Goal: Transaction & Acquisition: Purchase product/service

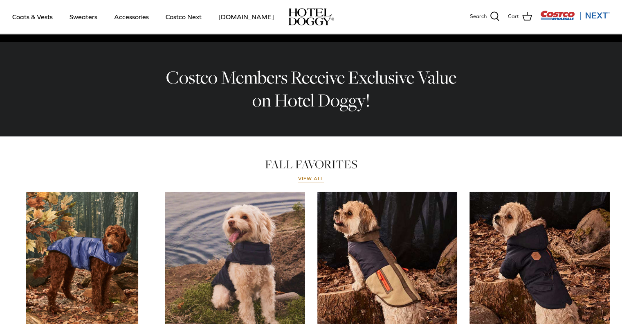
scroll to position [327, 0]
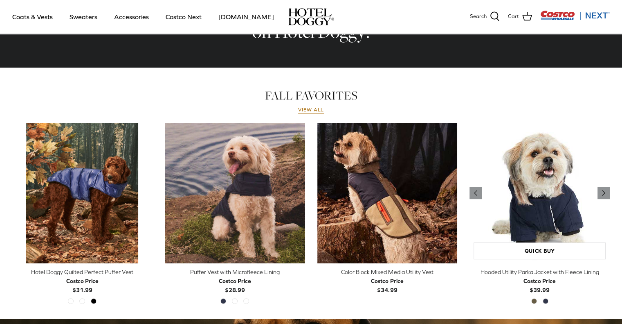
click at [529, 209] on img "Hooded Utility Parka Jacket with Fleece Lining" at bounding box center [540, 193] width 140 height 140
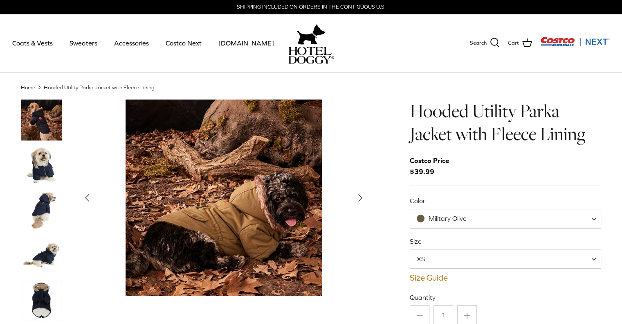
click at [48, 167] on img "Thumbnail Link" at bounding box center [41, 164] width 41 height 41
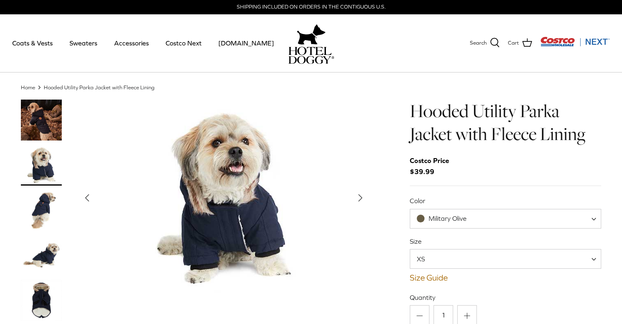
click at [42, 255] on img "Thumbnail Link" at bounding box center [41, 254] width 41 height 41
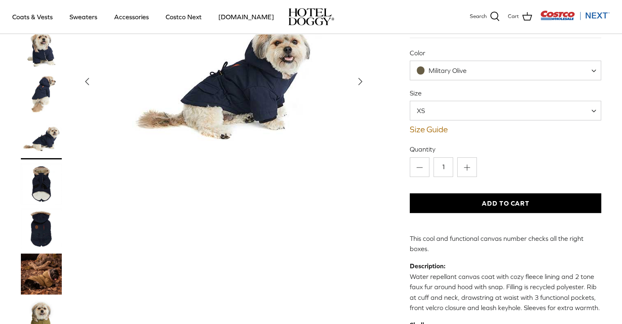
scroll to position [123, 0]
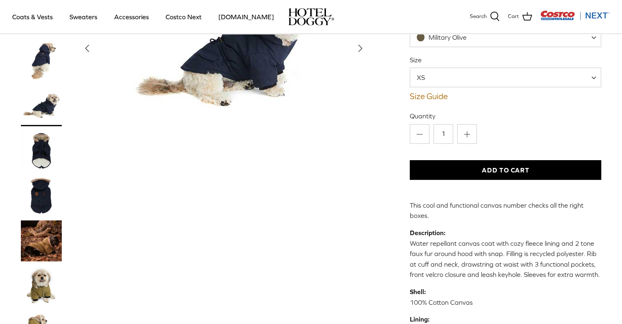
click at [41, 175] on img "Thumbnail Link" at bounding box center [41, 195] width 41 height 41
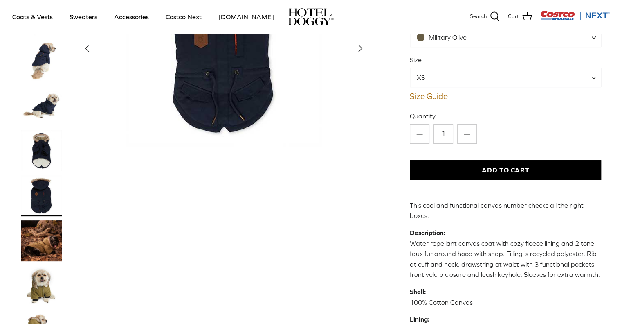
click at [40, 220] on img "Thumbnail Link" at bounding box center [41, 240] width 41 height 41
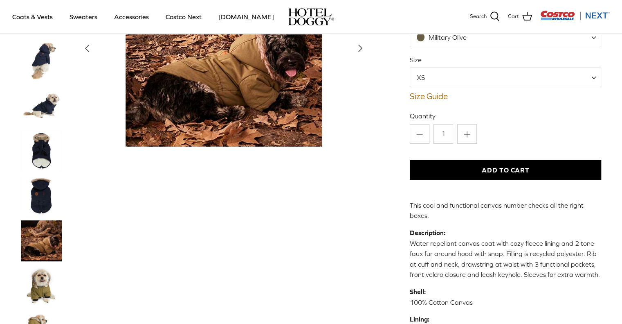
click at [42, 265] on img "Thumbnail Link" at bounding box center [41, 285] width 41 height 41
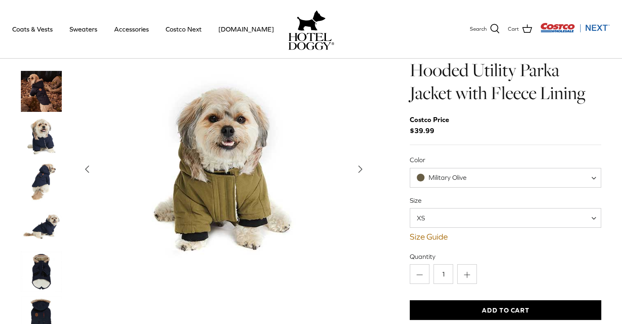
scroll to position [0, 0]
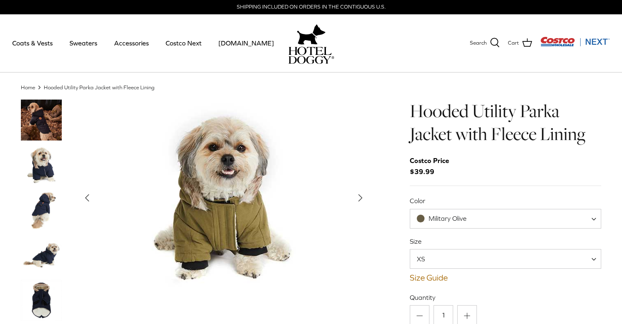
drag, startPoint x: 30, startPoint y: 87, endPoint x: 41, endPoint y: 90, distance: 10.9
click at [30, 87] on link "Home" at bounding box center [28, 87] width 14 height 6
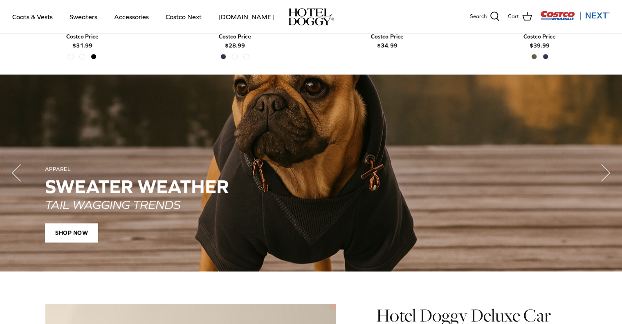
scroll to position [573, 0]
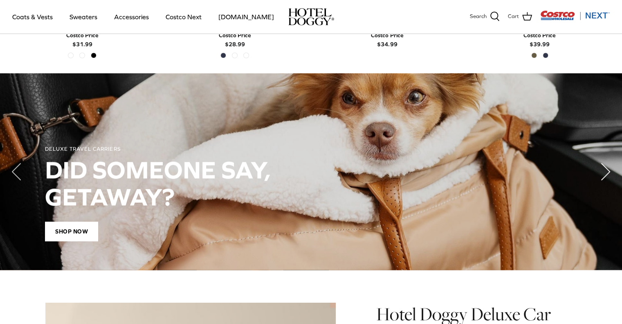
click at [605, 171] on polyline "Next" at bounding box center [606, 171] width 8 height 16
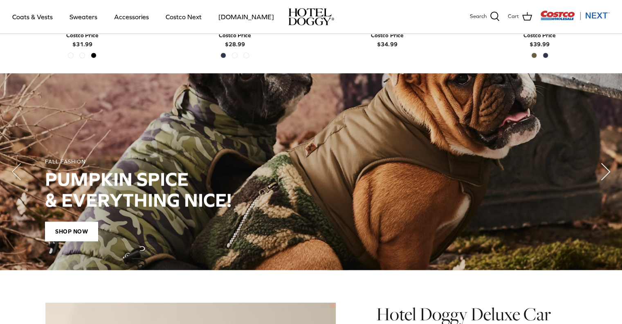
click at [605, 171] on polyline "Next" at bounding box center [606, 171] width 8 height 16
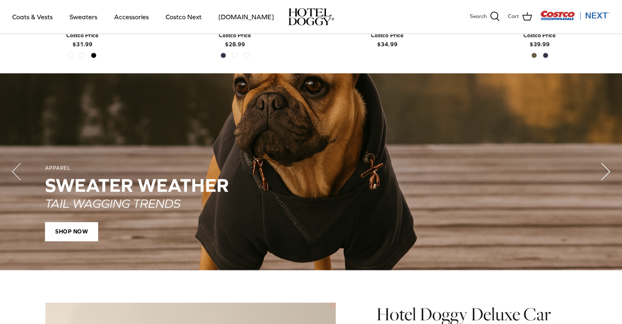
click at [605, 171] on polyline "Next" at bounding box center [606, 171] width 8 height 16
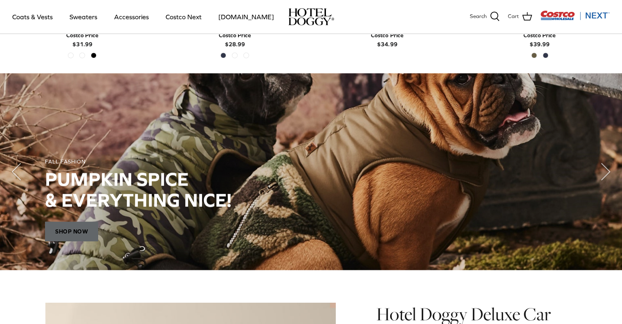
click at [79, 226] on span "SHOP NOW" at bounding box center [71, 231] width 53 height 20
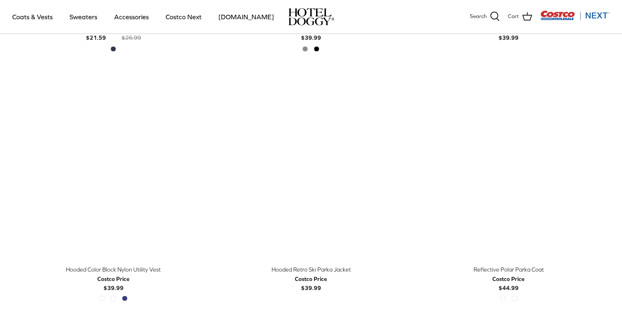
scroll to position [1432, 0]
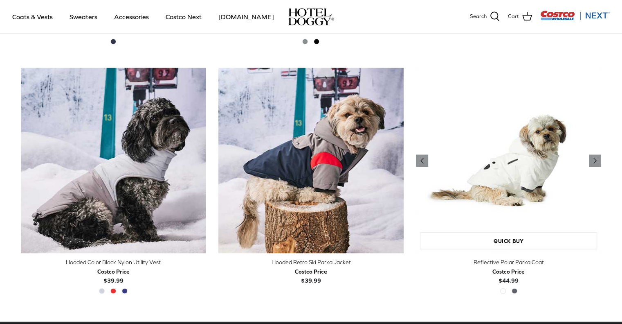
click at [506, 170] on img "Reflective Polar Parka Coat" at bounding box center [508, 160] width 185 height 185
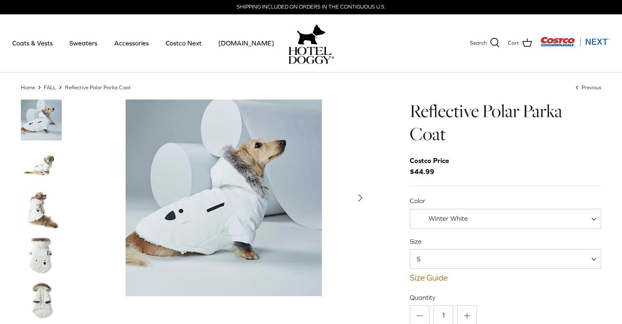
click at [37, 212] on img "Thumbnail Link" at bounding box center [41, 209] width 41 height 41
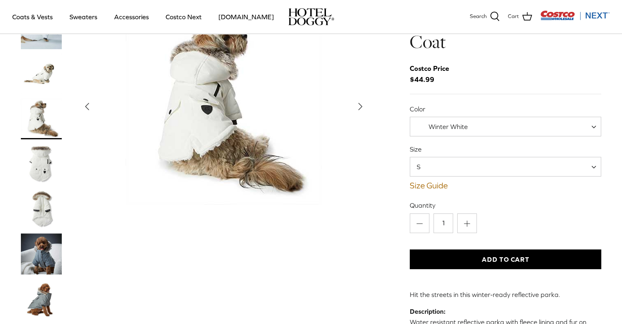
scroll to position [82, 0]
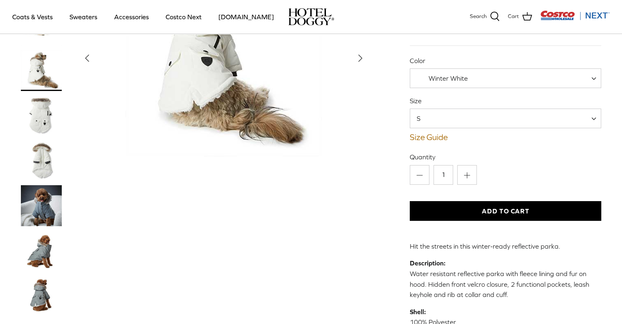
click at [37, 212] on img "Thumbnail Link" at bounding box center [41, 205] width 41 height 41
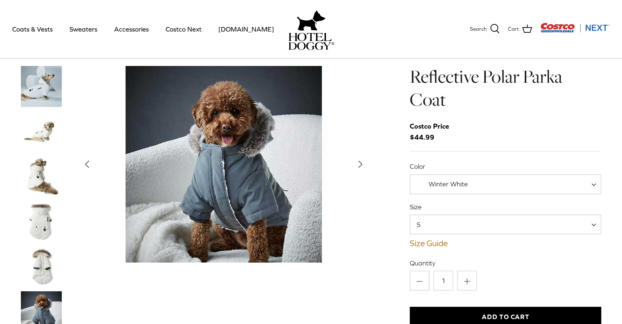
scroll to position [0, 0]
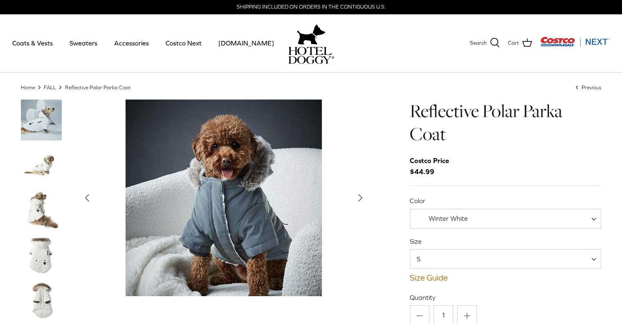
click at [37, 175] on img "Thumbnail Link" at bounding box center [41, 164] width 41 height 41
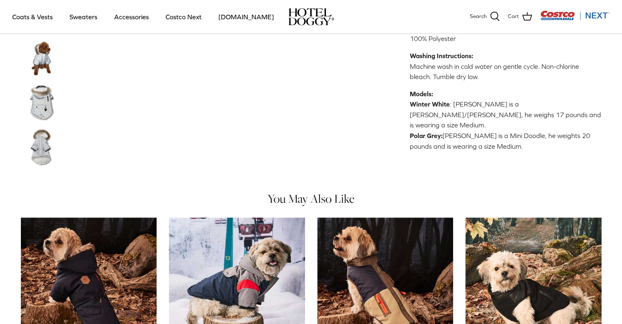
scroll to position [409, 0]
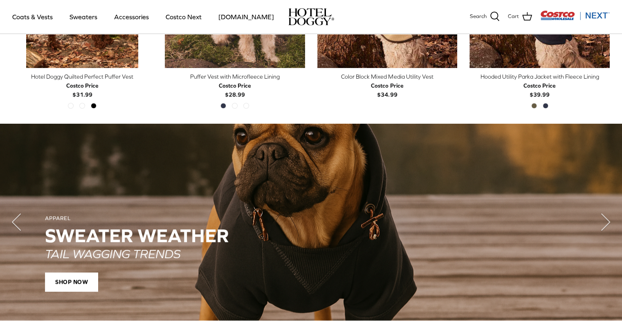
scroll to position [526, 0]
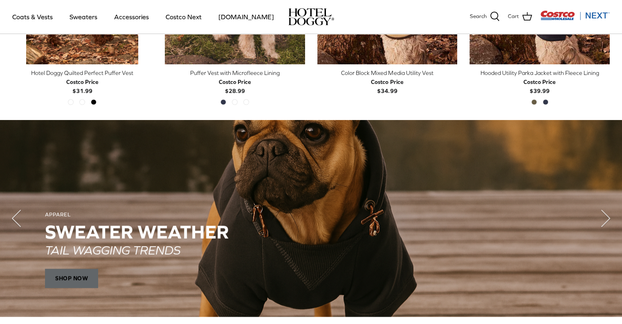
click at [83, 278] on span "SHOP NOW" at bounding box center [71, 278] width 53 height 20
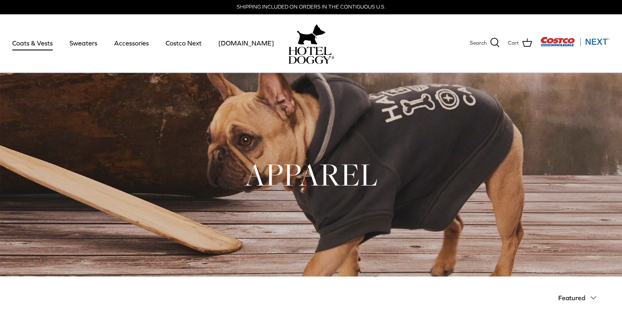
click at [45, 43] on link "Coats & Vests" at bounding box center [32, 43] width 55 height 28
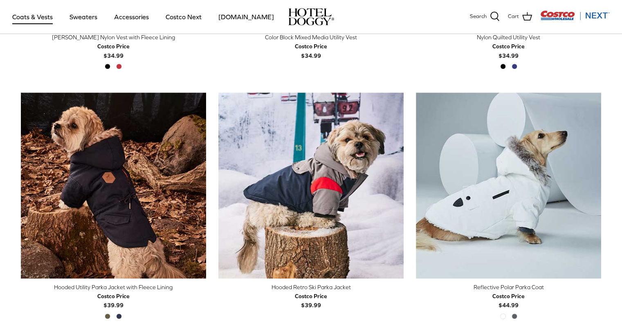
scroll to position [450, 0]
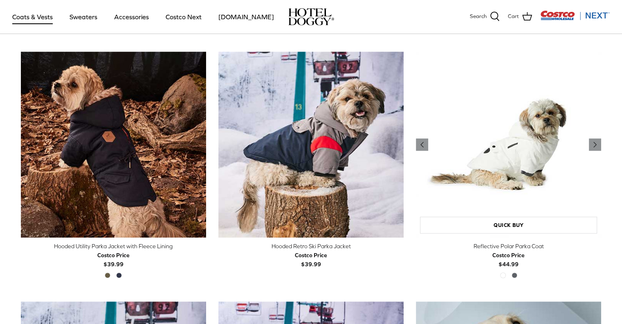
click at [518, 165] on img "Reflective Polar Parka Coat" at bounding box center [508, 144] width 185 height 185
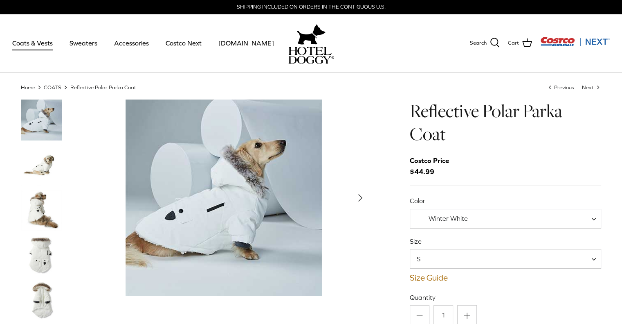
drag, startPoint x: 38, startPoint y: 93, endPoint x: 339, endPoint y: 114, distance: 302.3
click at [339, 114] on div "Show Gallery" at bounding box center [223, 197] width 291 height 196
